Goal: Information Seeking & Learning: Find specific page/section

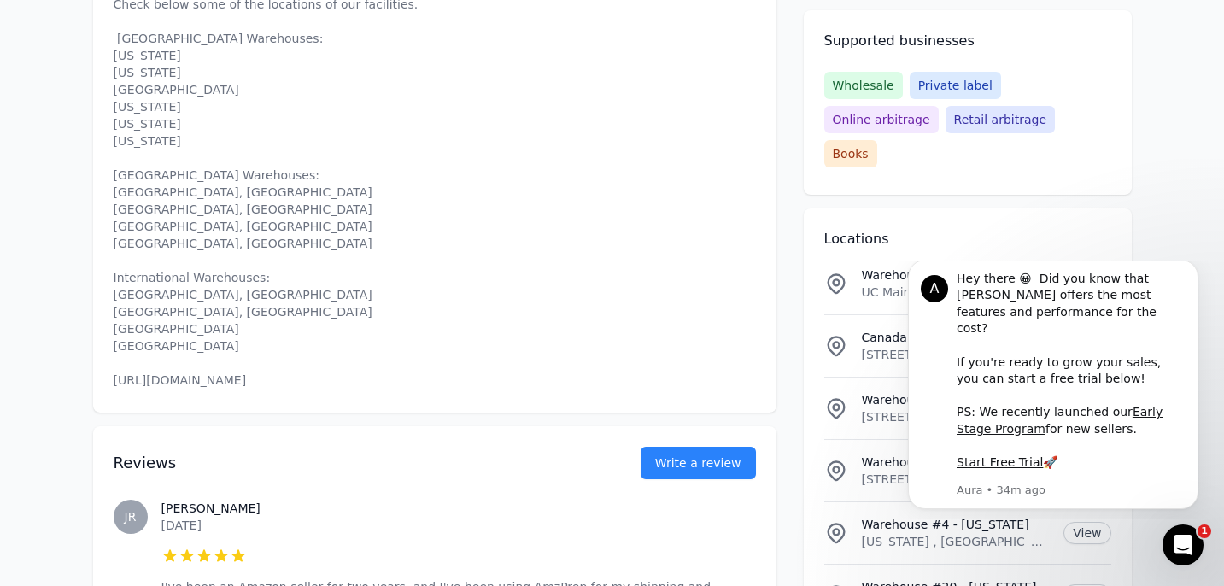
scroll to position [845, 0]
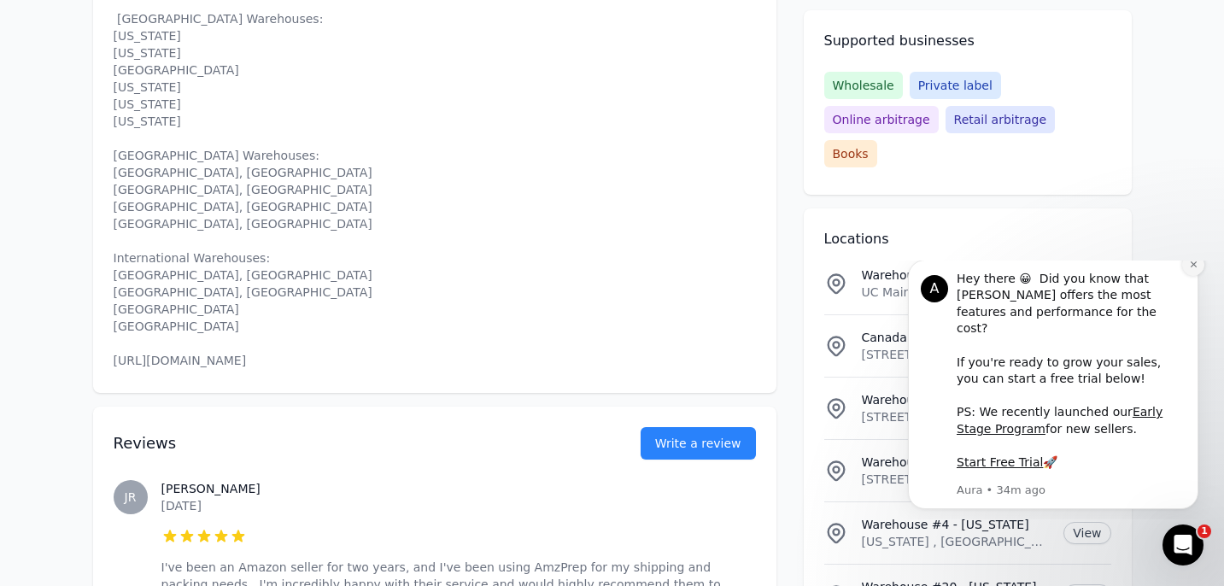
click at [1196, 269] on icon "Dismiss notification" at bounding box center [1193, 264] width 9 height 9
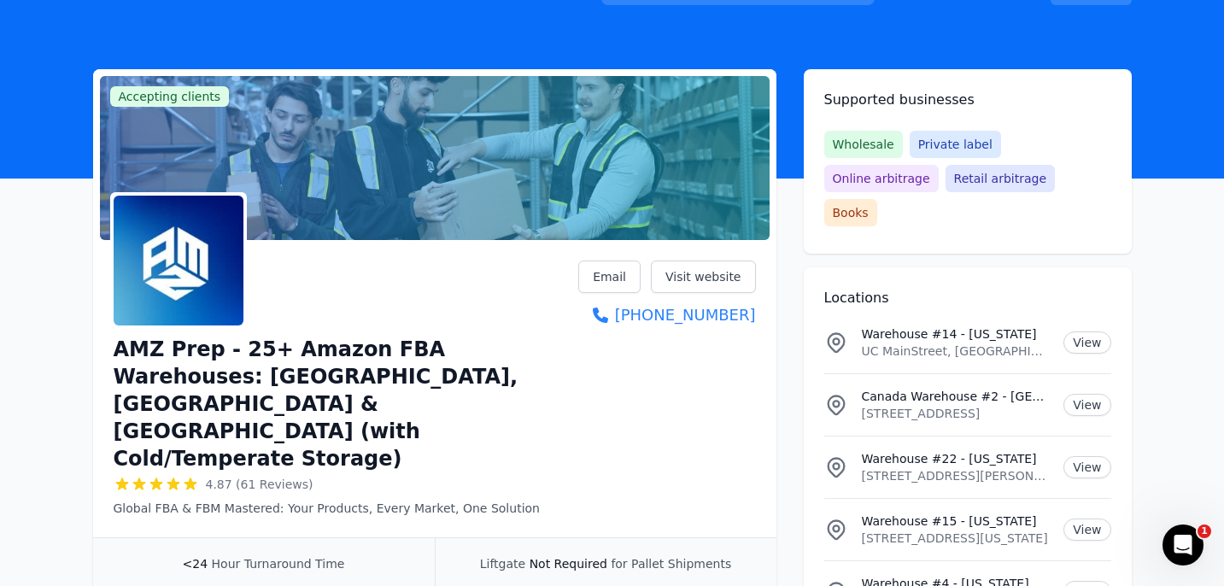
scroll to position [0, 0]
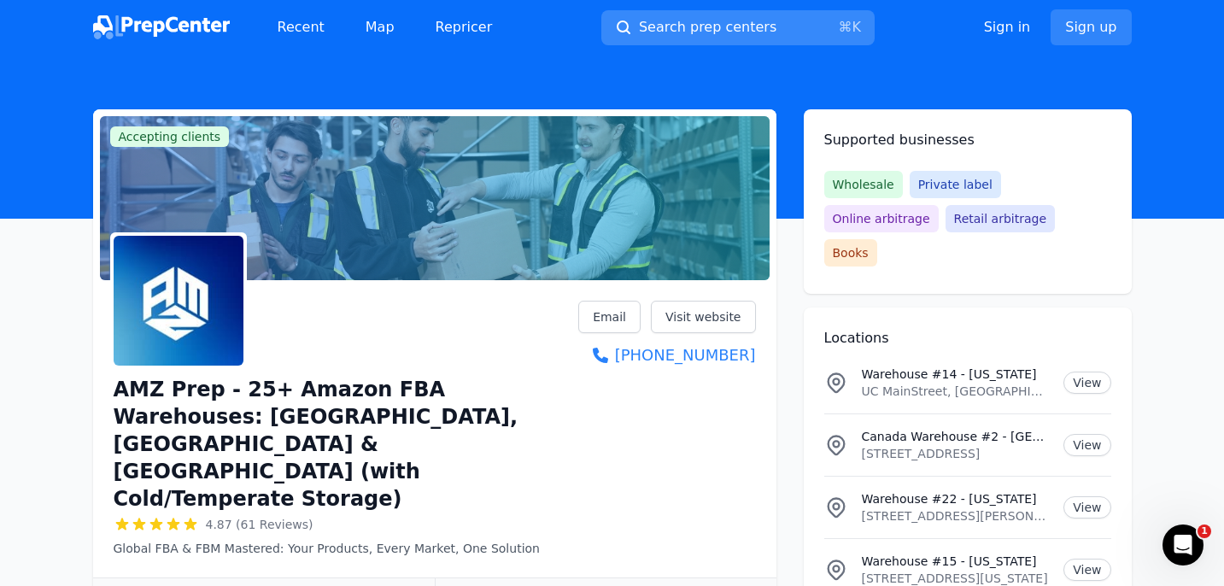
click at [697, 23] on span "Search prep centers" at bounding box center [707, 27] width 137 height 20
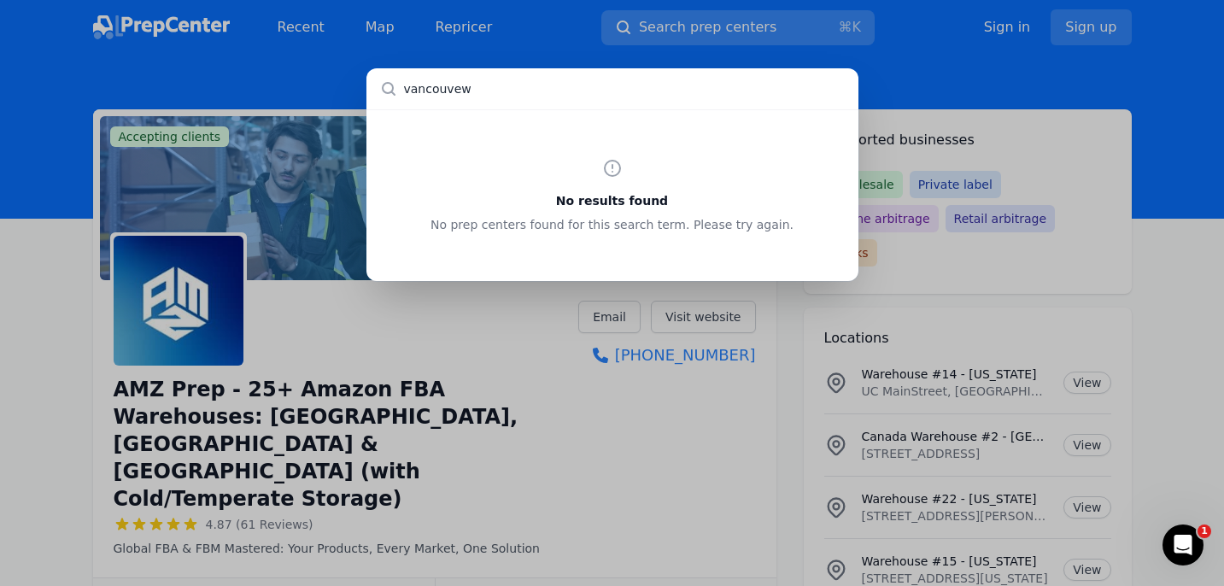
type input "vancouvewr"
type input "vANCOUVER"
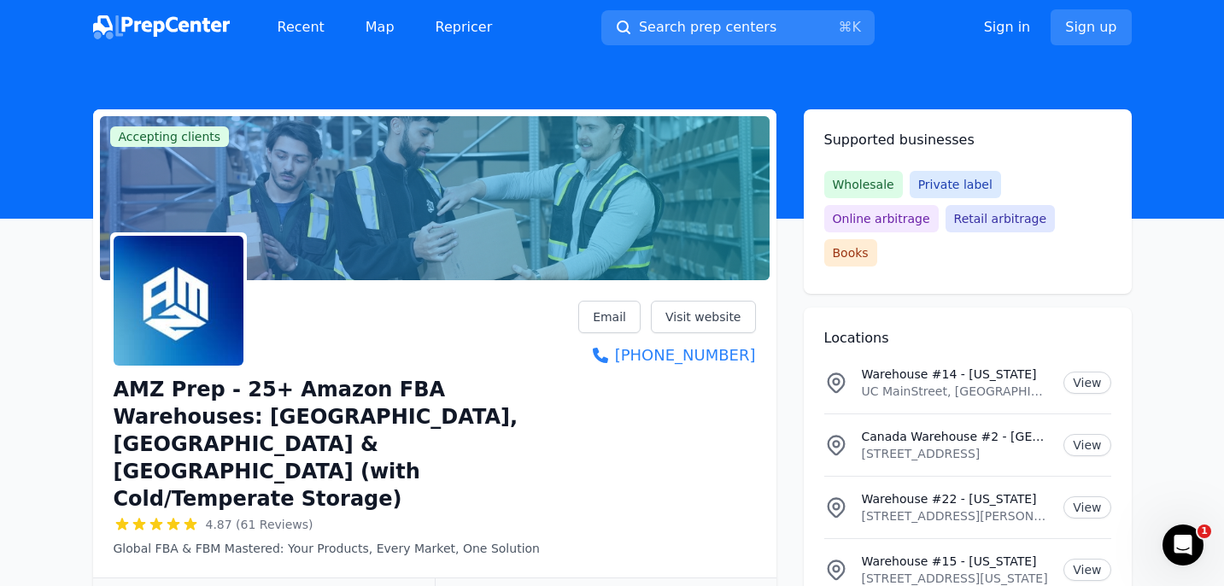
click at [347, 429] on div at bounding box center [612, 293] width 1224 height 586
click at [669, 22] on span "Search prep centers" at bounding box center [707, 27] width 137 height 20
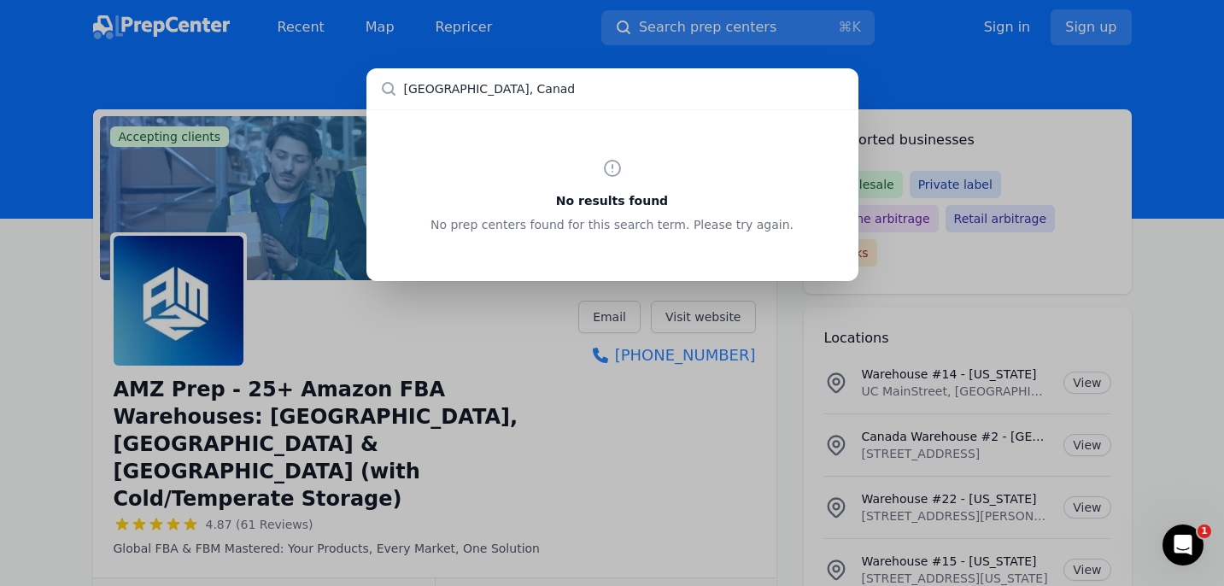
type input "[GEOGRAPHIC_DATA], [GEOGRAPHIC_DATA]"
click at [379, 32] on div "No results found No prep centers found for this search term. Please try again." at bounding box center [612, 293] width 1224 height 586
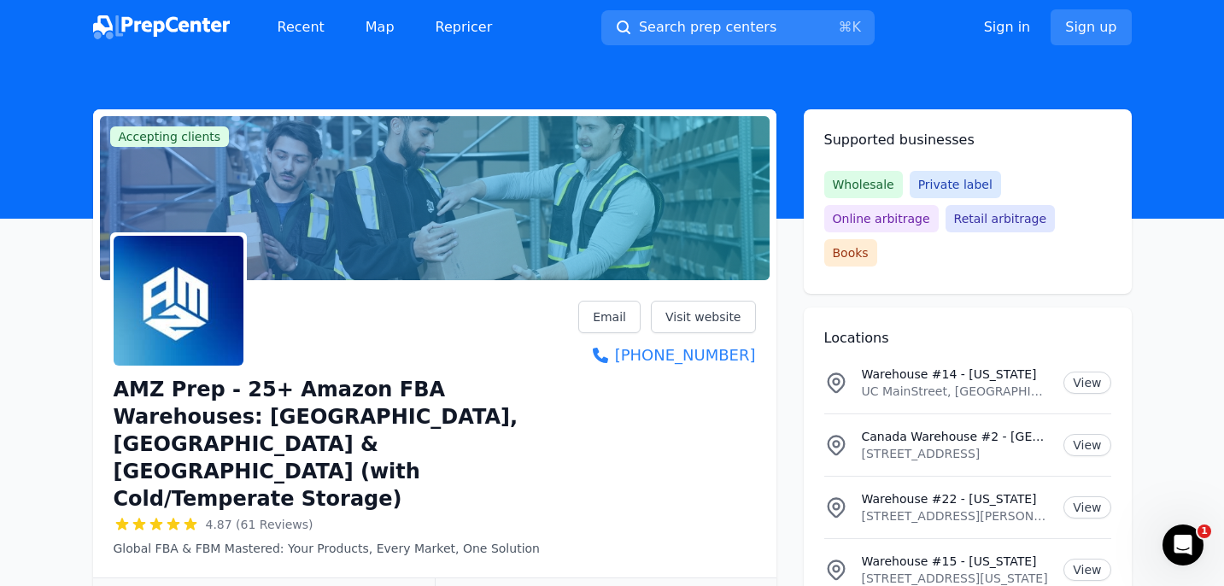
click at [379, 32] on link "Map" at bounding box center [380, 27] width 56 height 34
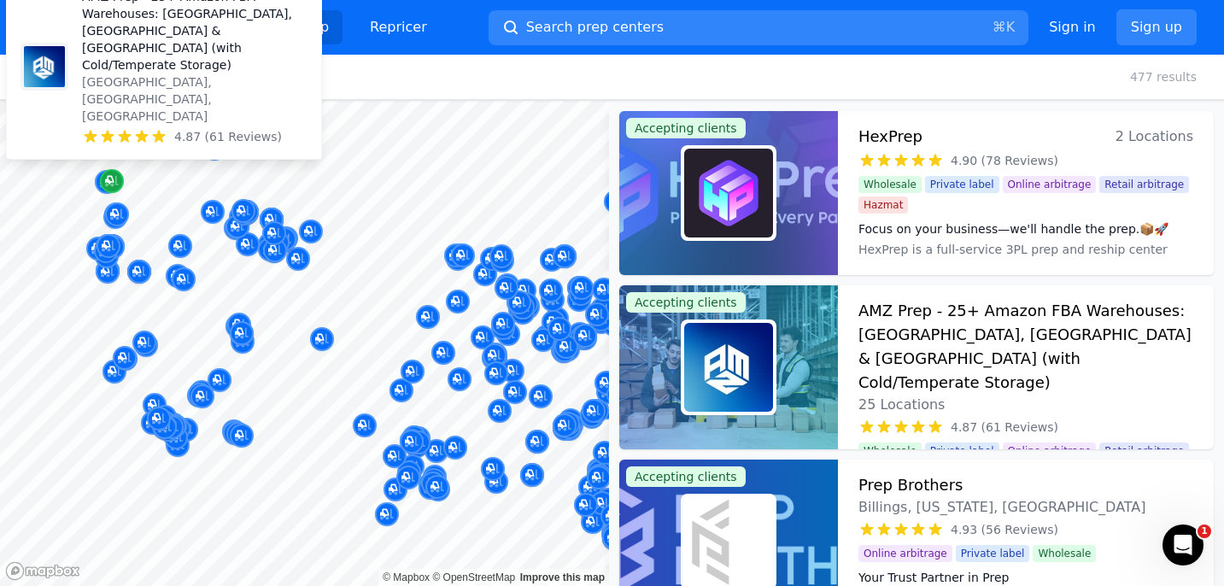
click at [109, 176] on icon "Map marker" at bounding box center [109, 180] width 9 height 9
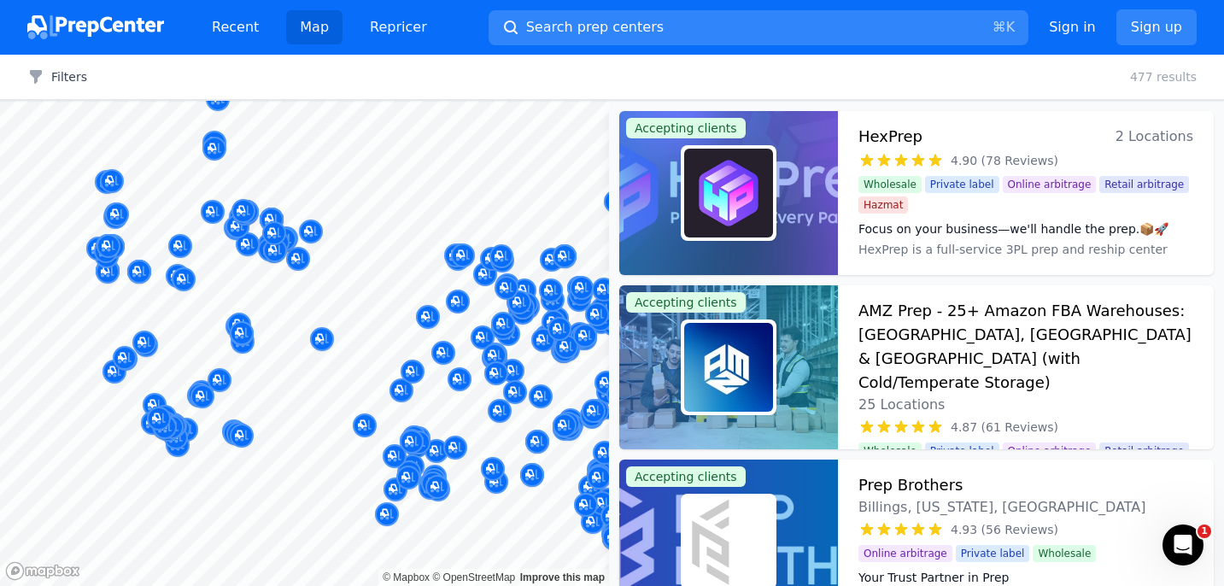
click at [95, 177] on button "Map marker" at bounding box center [107, 183] width 24 height 26
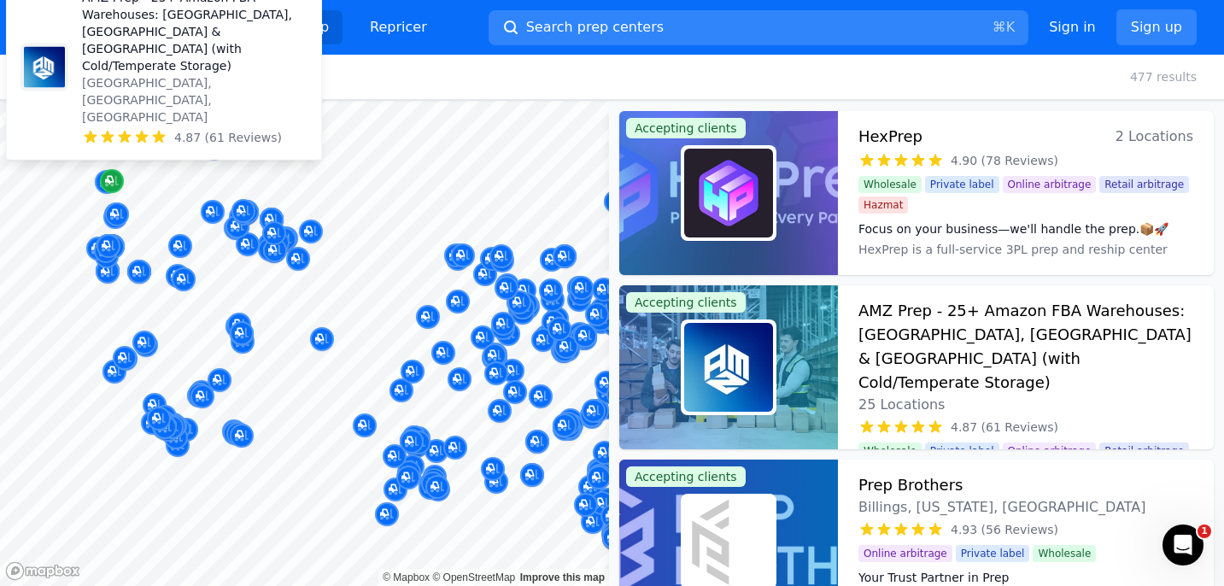
click at [129, 161] on body "Recent Map Repricer Search prep centers ⌘ K Open main menu Sign in Sign up Filt…" at bounding box center [612, 293] width 1224 height 586
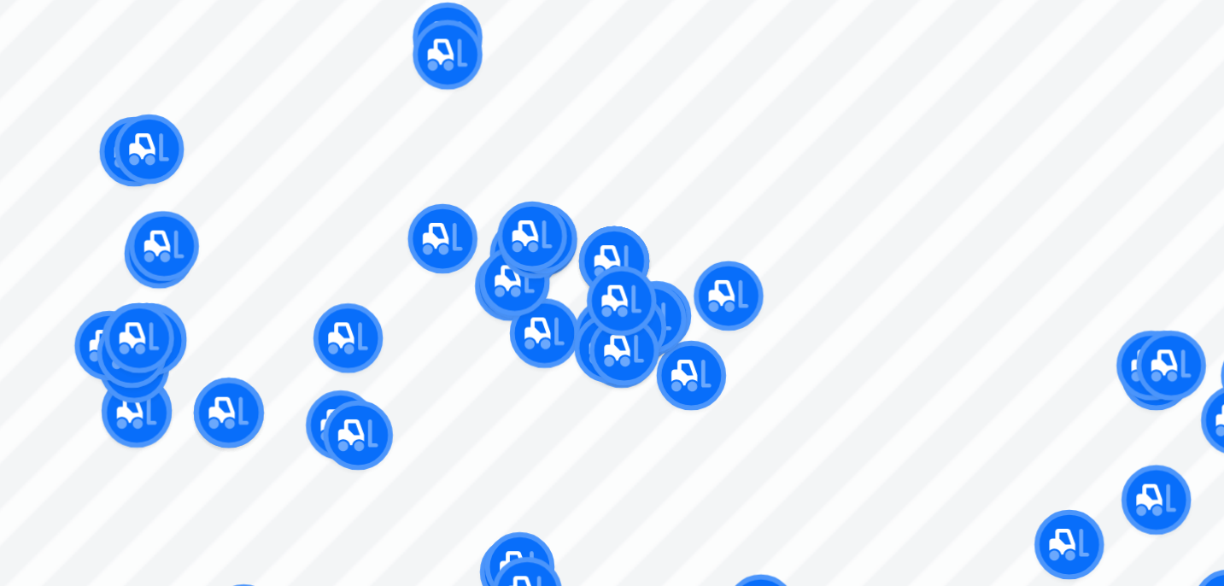
click at [120, 162] on div at bounding box center [164, 164] width 328 height 14
click at [132, 161] on div at bounding box center [164, 164] width 328 height 14
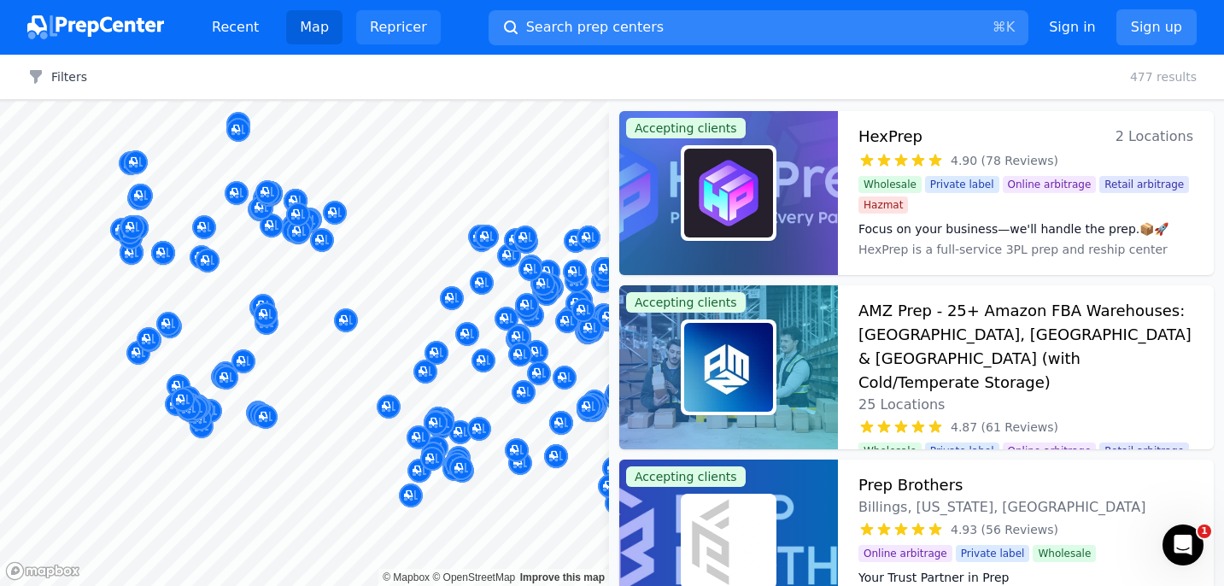
click at [403, 26] on link "Repricer" at bounding box center [398, 27] width 85 height 34
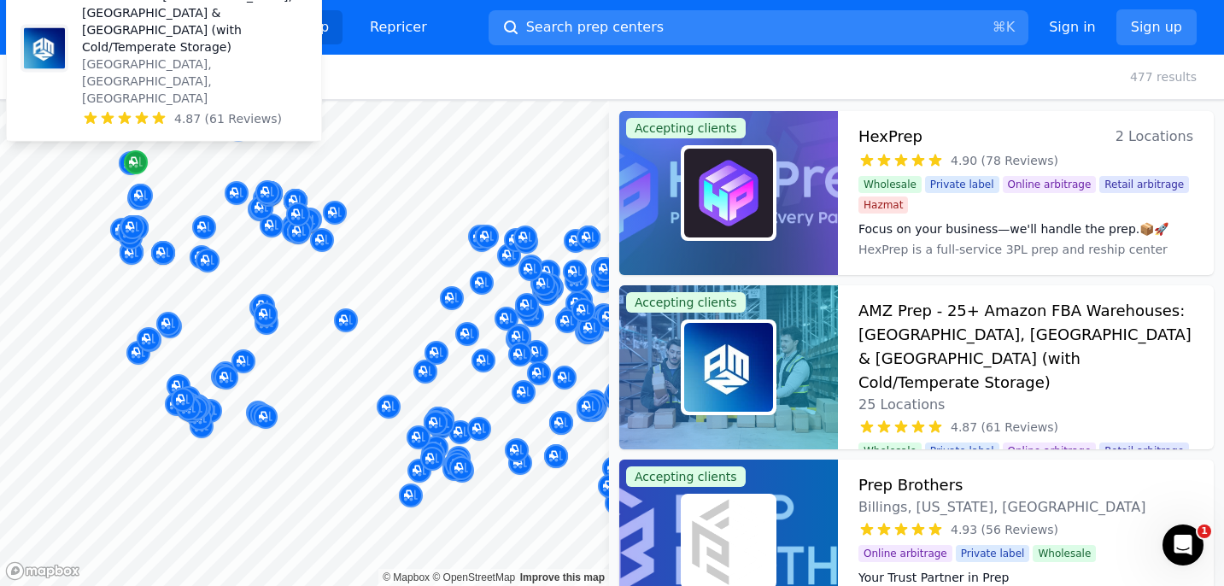
click at [135, 155] on icon "Map marker" at bounding box center [136, 162] width 14 height 17
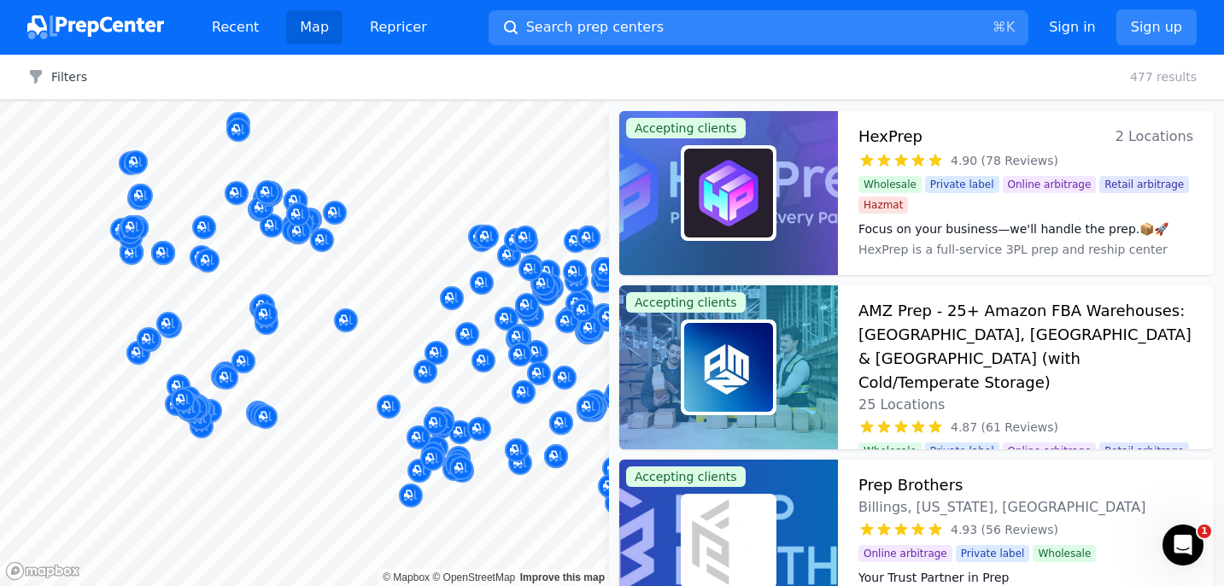
click at [133, 161] on div at bounding box center [164, 164] width 328 height 14
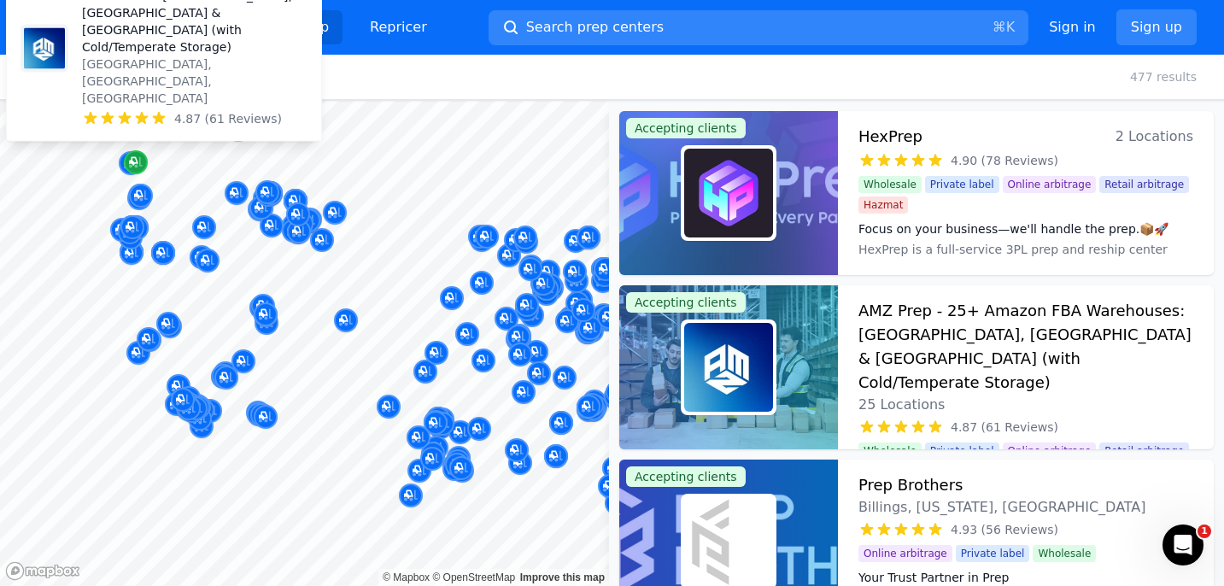
click at [133, 155] on icon "Map marker" at bounding box center [136, 162] width 14 height 17
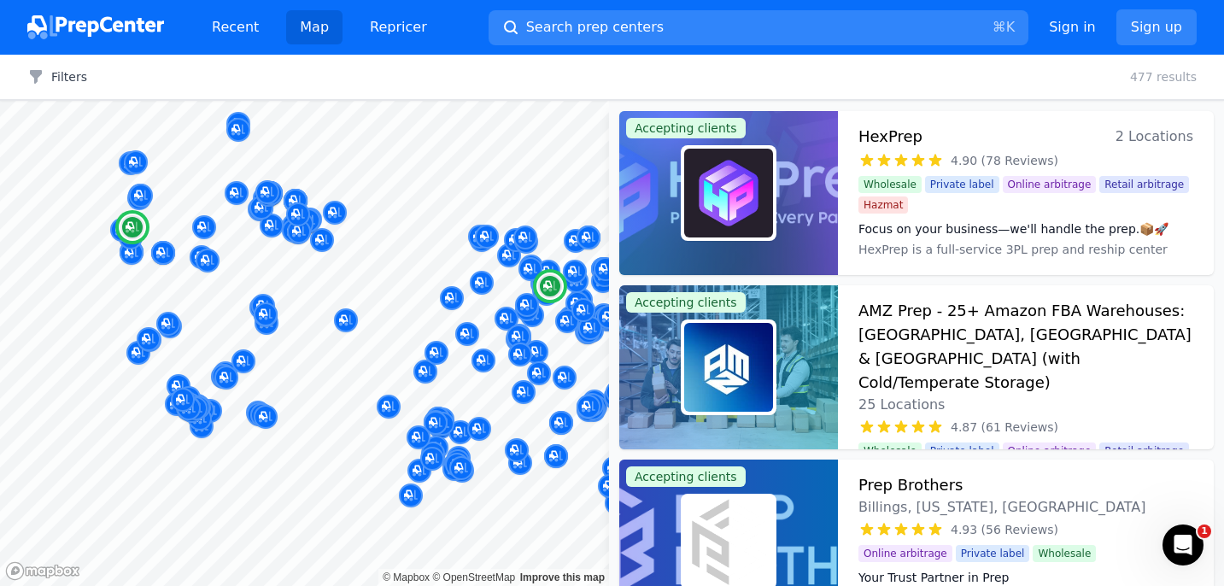
click at [1130, 137] on span "2 Locations" at bounding box center [1154, 137] width 78 height 24
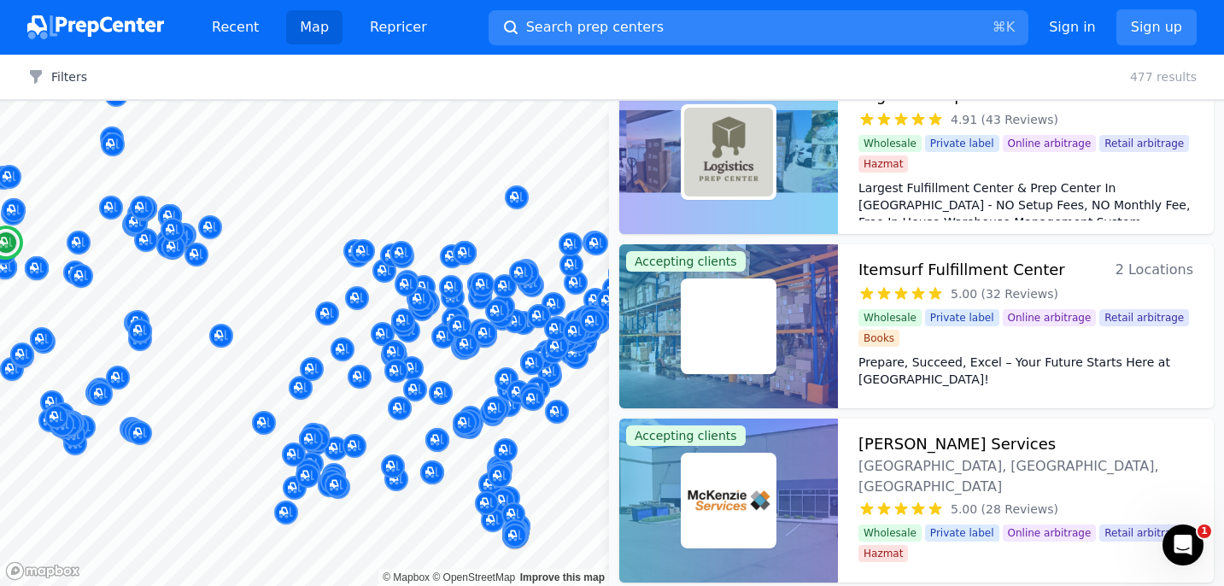
scroll to position [3478, 0]
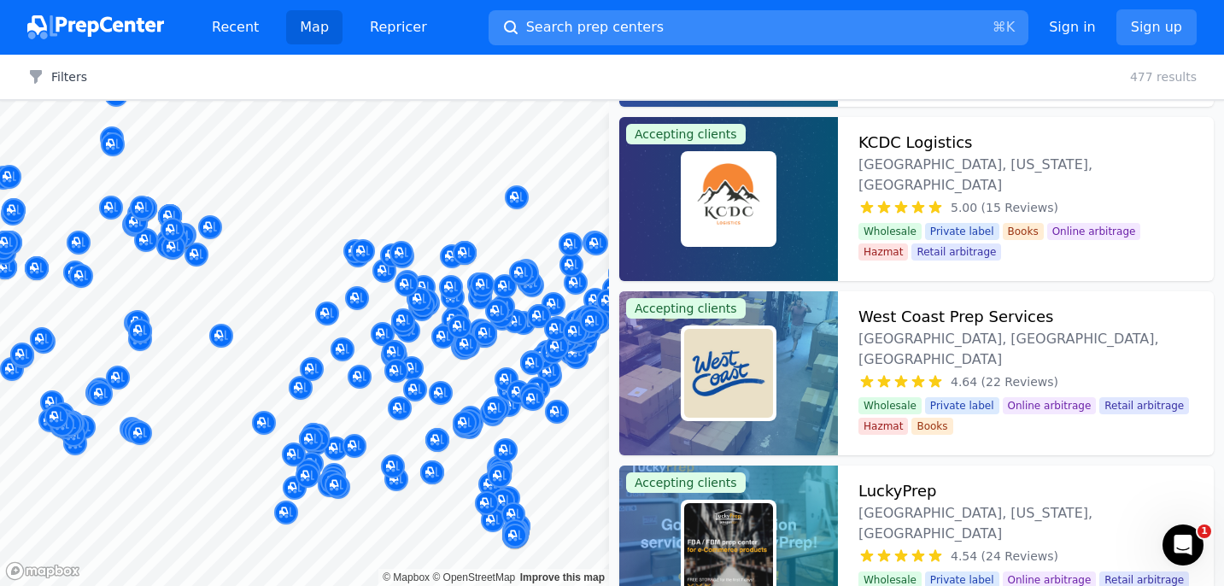
click at [575, 18] on span "Search prep centers" at bounding box center [594, 27] width 137 height 20
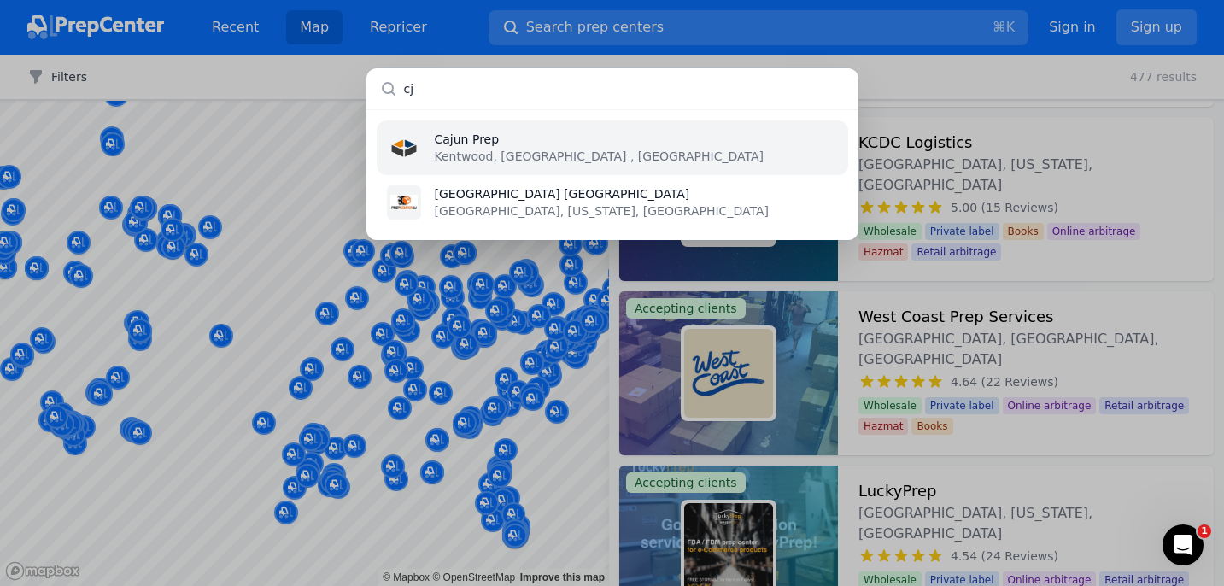
type input "c"
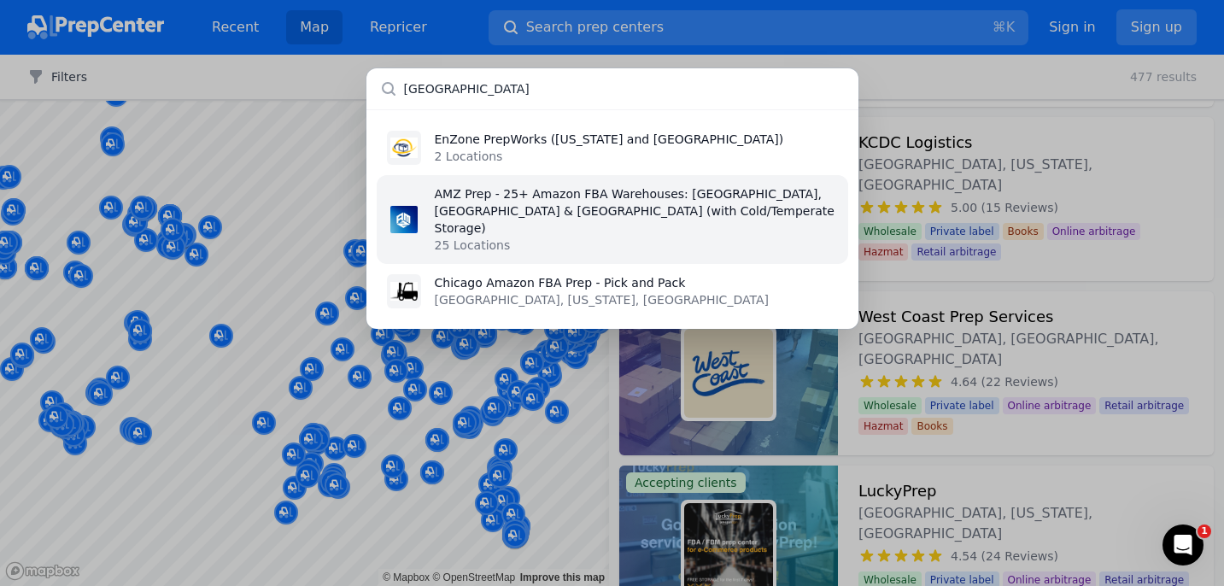
type input "[GEOGRAPHIC_DATA]"
click at [568, 204] on p "AMZ Prep - 25+ Amazon FBA Warehouses: [GEOGRAPHIC_DATA], [GEOGRAPHIC_DATA] & [G…" at bounding box center [636, 210] width 403 height 51
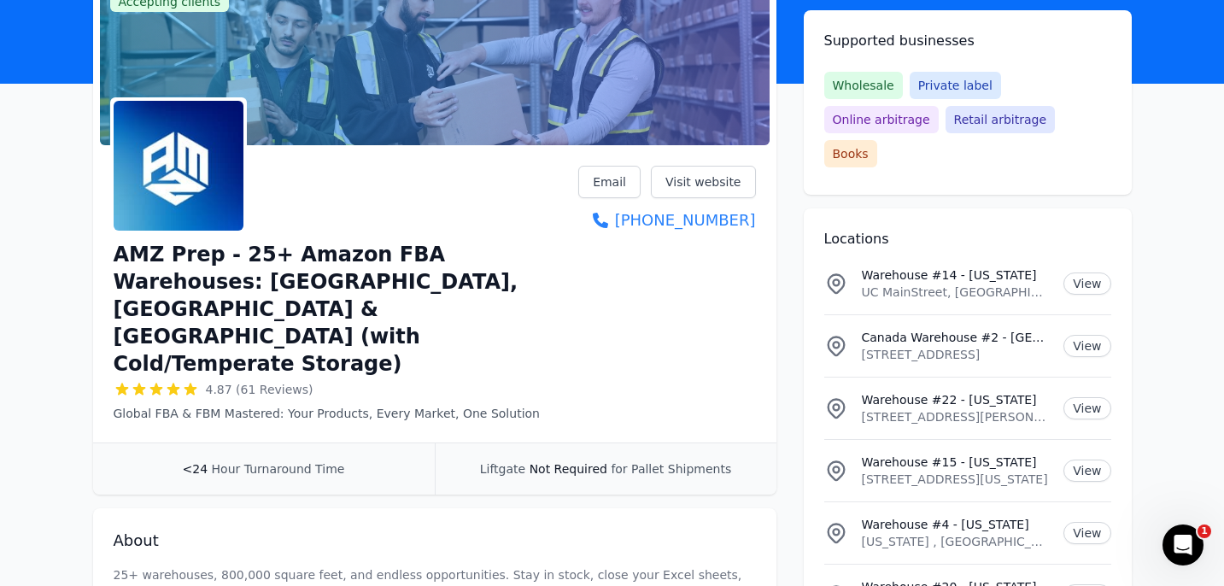
scroll to position [136, 0]
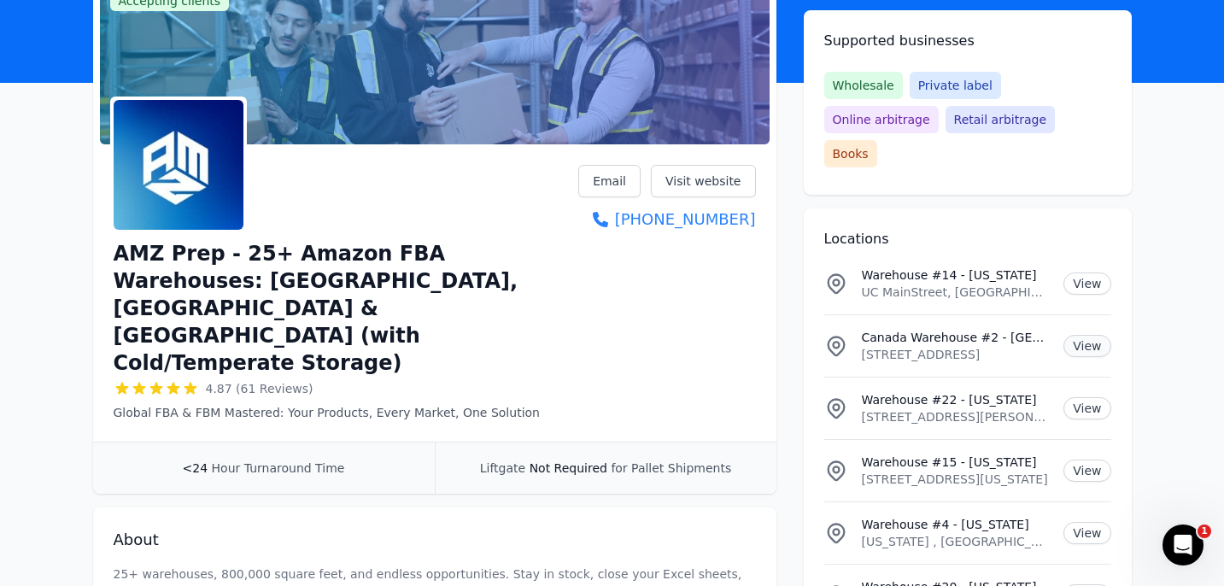
click at [1090, 335] on link "View" at bounding box center [1086, 346] width 47 height 22
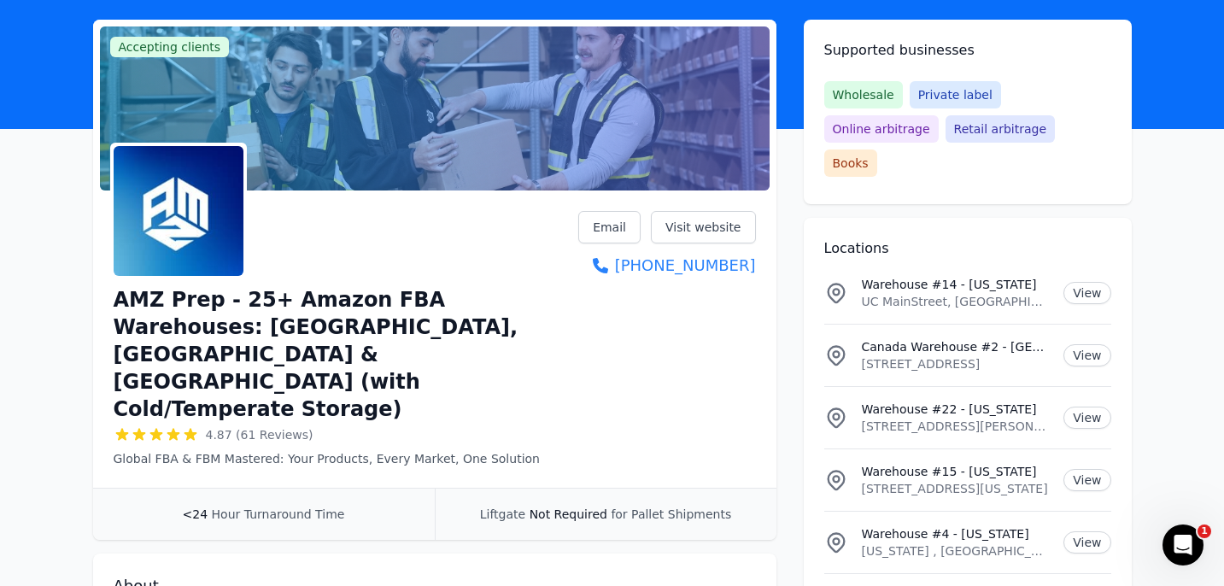
scroll to position [96, 0]
